Goal: Register for event/course

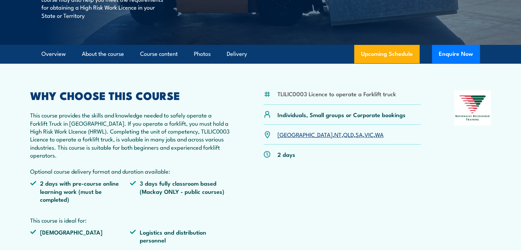
scroll to position [206, 0]
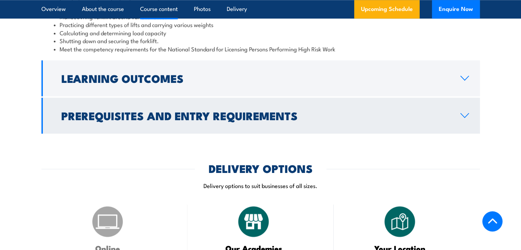
click at [182, 117] on h2 "Prerequisites and Entry Requirements" at bounding box center [255, 116] width 388 height 10
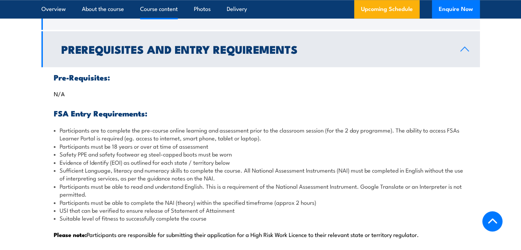
scroll to position [728, 0]
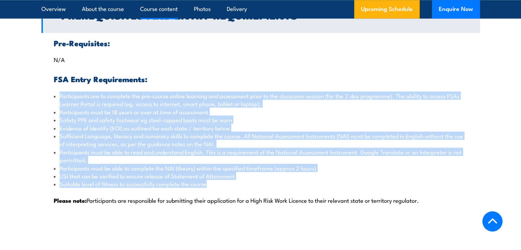
drag, startPoint x: 216, startPoint y: 184, endPoint x: 57, endPoint y: 95, distance: 182.6
click at [57, 95] on ul "Participants are to complete the pre-course online learning and assessment prio…" at bounding box center [261, 140] width 414 height 96
copy ul "Participants are to complete the pre-course online learning and assessment prio…"
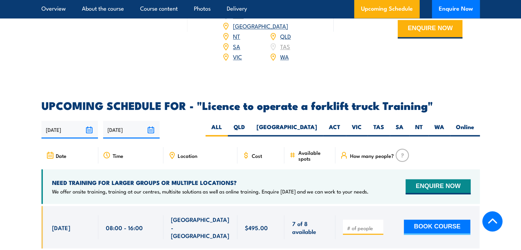
scroll to position [1174, 0]
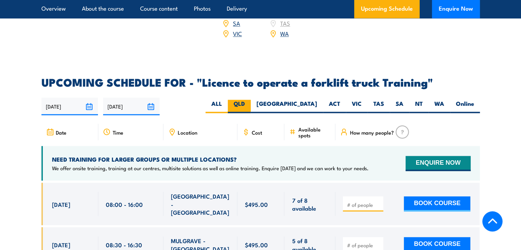
click at [251, 100] on label "QLD" at bounding box center [239, 106] width 23 height 13
click at [250, 100] on input "QLD" at bounding box center [247, 102] width 4 height 4
radio input "true"
click at [251, 100] on label "QLD" at bounding box center [239, 106] width 23 height 13
click at [250, 100] on input "QLD" at bounding box center [247, 102] width 4 height 4
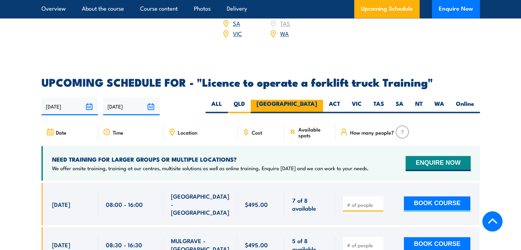
click at [310, 100] on label "[GEOGRAPHIC_DATA]" at bounding box center [287, 106] width 72 height 13
click at [317, 100] on input "[GEOGRAPHIC_DATA]" at bounding box center [319, 102] width 4 height 4
radio input "true"
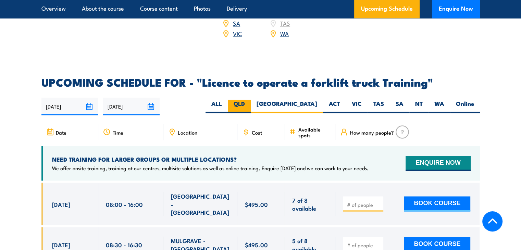
click at [251, 100] on label "QLD" at bounding box center [239, 106] width 23 height 13
click at [250, 100] on input "QLD" at bounding box center [247, 102] width 4 height 4
radio input "true"
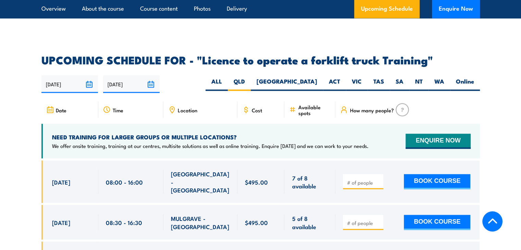
scroll to position [1208, 0]
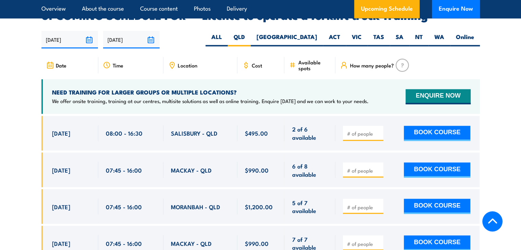
click at [354, 130] on input "number" at bounding box center [364, 133] width 34 height 7
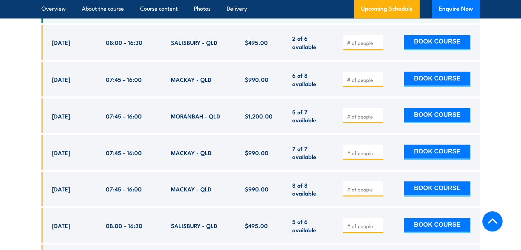
scroll to position [1147, 0]
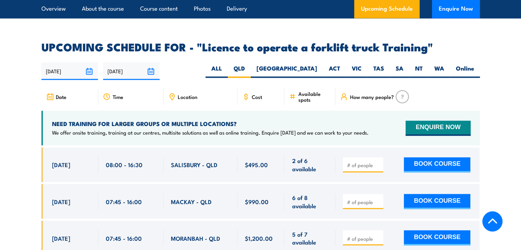
scroll to position [1079, 0]
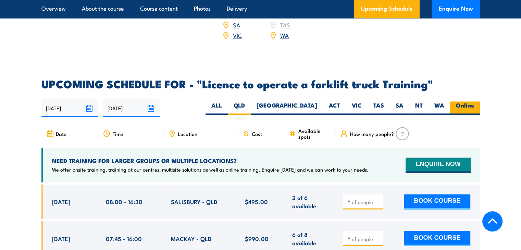
click at [471, 101] on label "Online" at bounding box center [465, 107] width 30 height 13
click at [474, 101] on input "Online" at bounding box center [476, 103] width 4 height 4
radio input "true"
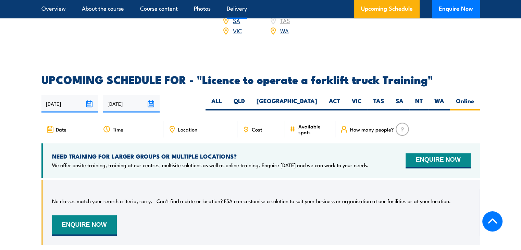
scroll to position [1147, 0]
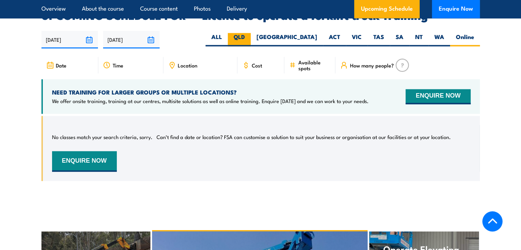
click at [251, 33] on label "QLD" at bounding box center [239, 39] width 23 height 13
click at [250, 33] on input "QLD" at bounding box center [247, 35] width 4 height 4
radio input "true"
